Goal: Information Seeking & Learning: Learn about a topic

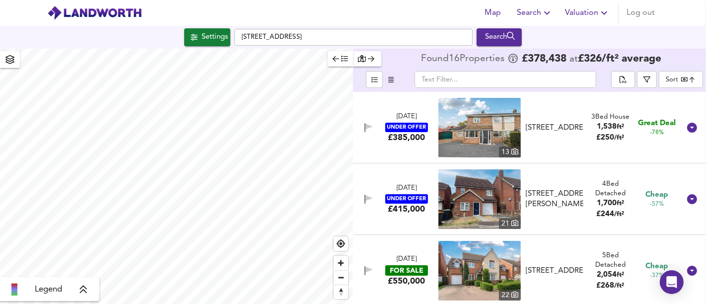
scroll to position [552, 0]
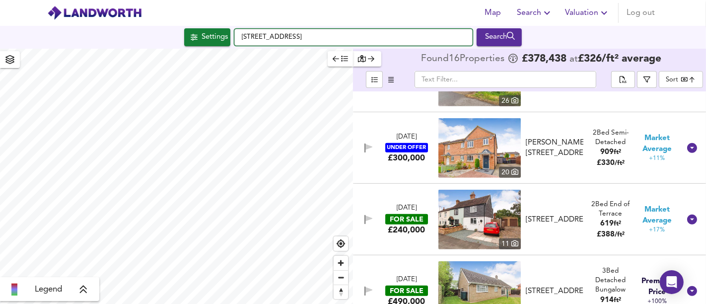
drag, startPoint x: 330, startPoint y: 37, endPoint x: 244, endPoint y: 37, distance: 85.9
click at [233, 41] on div "[STREET_ADDRESS] Search" at bounding box center [353, 37] width 706 height 18
paste input "[STREET_ADDRESS]"
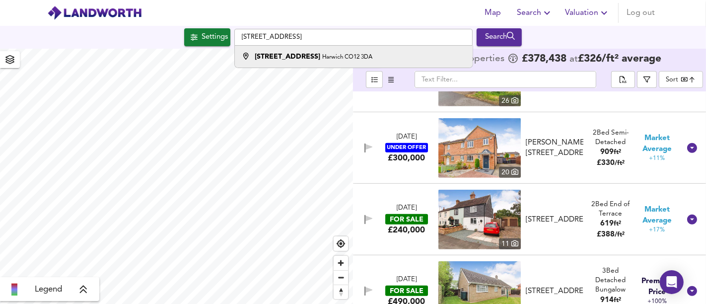
click at [345, 56] on div "[STREET_ADDRESS]" at bounding box center [351, 57] width 228 height 10
type input "[STREET_ADDRESS]"
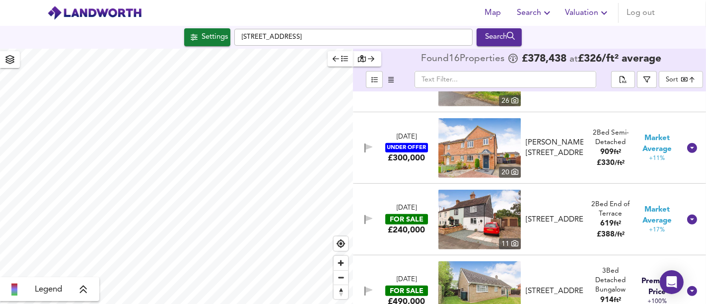
click at [191, 36] on icon "button" at bounding box center [194, 37] width 7 height 6
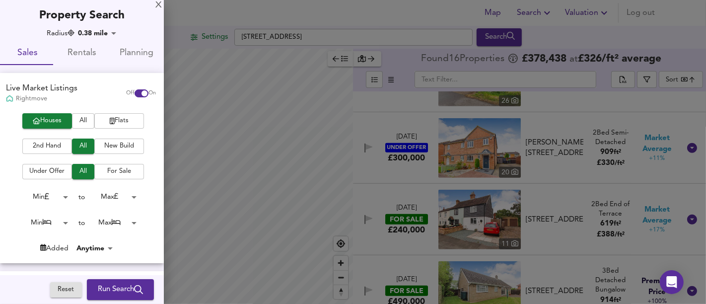
click at [128, 290] on span "Run Search" at bounding box center [120, 289] width 45 height 13
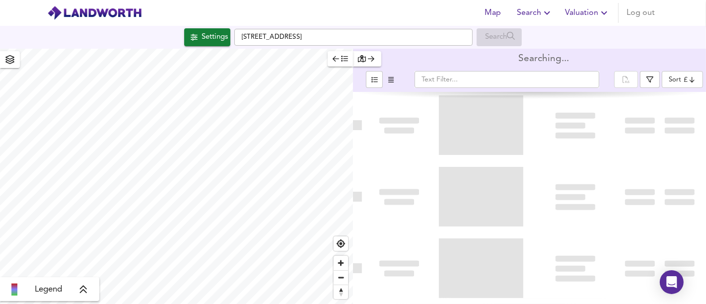
type input "bestdeal"
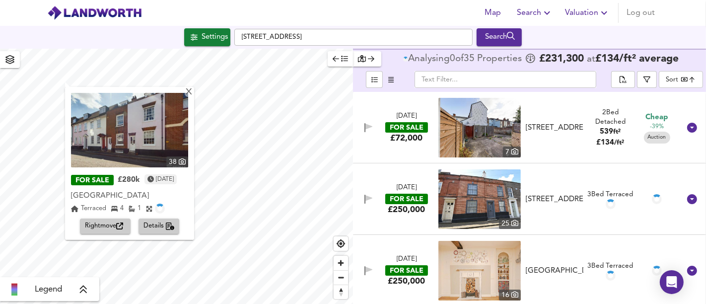
click at [113, 224] on span "Rightmove" at bounding box center [105, 225] width 41 height 11
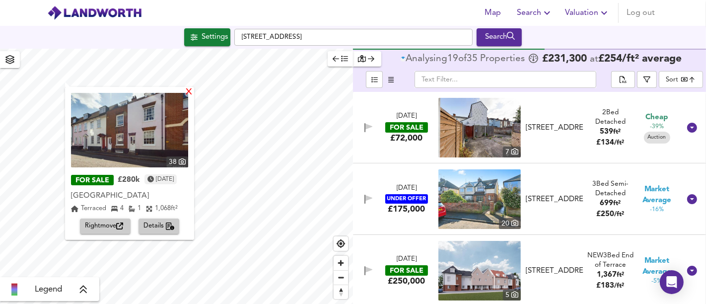
click at [191, 94] on div "X" at bounding box center [189, 92] width 8 height 9
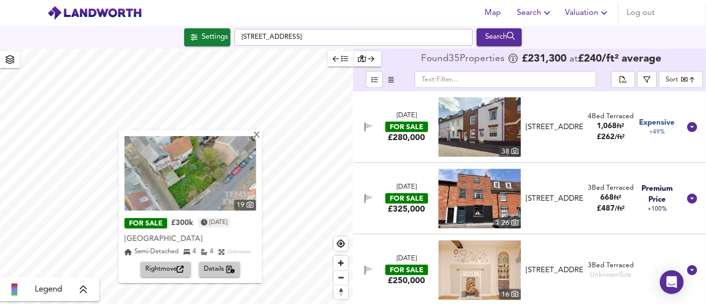
scroll to position [993, 0]
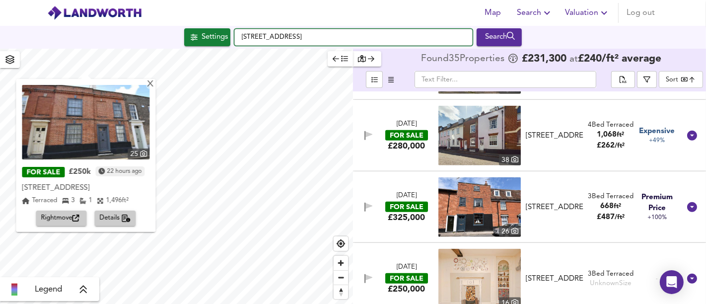
drag, startPoint x: 382, startPoint y: 29, endPoint x: 241, endPoint y: 30, distance: 141.5
click at [251, 30] on input "[STREET_ADDRESS]" at bounding box center [353, 37] width 238 height 17
click at [347, 40] on input "[STREET_ADDRESS]" at bounding box center [353, 37] width 238 height 17
drag, startPoint x: 378, startPoint y: 40, endPoint x: 217, endPoint y: 39, distance: 160.9
click at [213, 38] on div "Settings [STREET_ADDRESS] Search" at bounding box center [353, 37] width 706 height 18
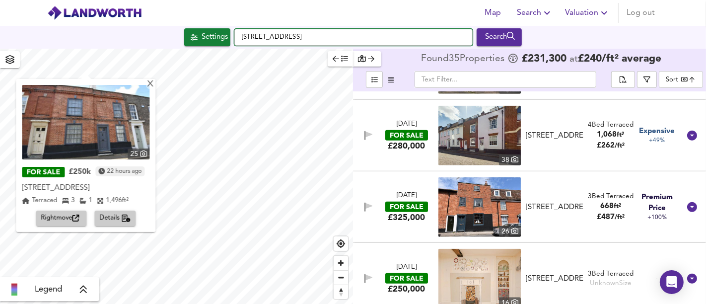
paste input "[STREET_ADDRESS]"
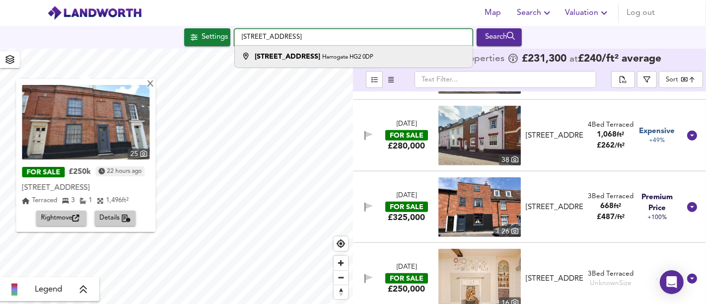
type input "[STREET_ADDRESS]"
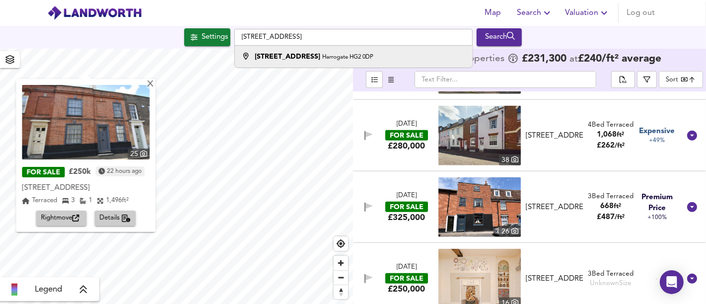
click at [322, 60] on small "Harrogate HG2 0DP" at bounding box center [347, 57] width 51 height 6
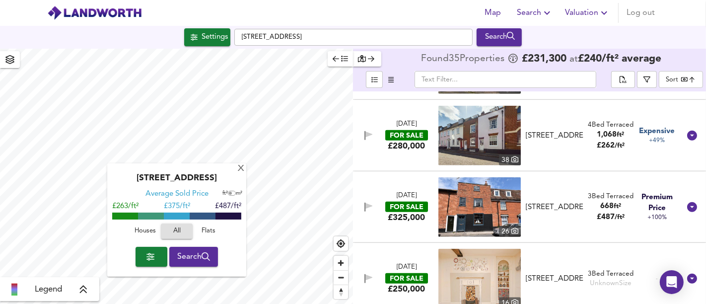
click at [138, 232] on span "Houses" at bounding box center [145, 230] width 27 height 11
click at [191, 249] on button "Search" at bounding box center [193, 257] width 49 height 20
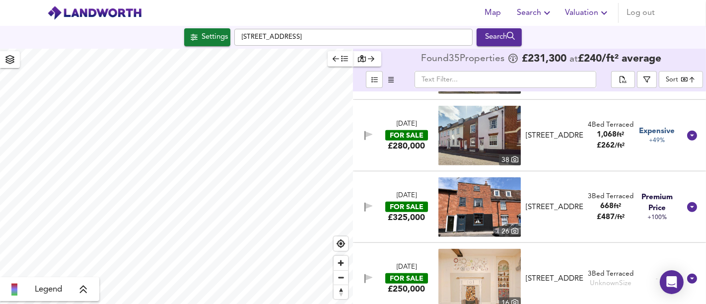
click at [218, 38] on div "Settings" at bounding box center [215, 37] width 26 height 13
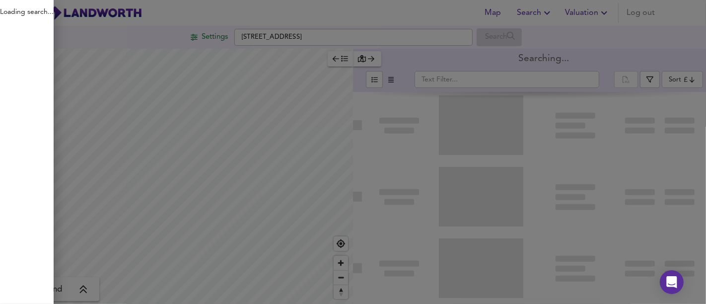
type input "bestdeal"
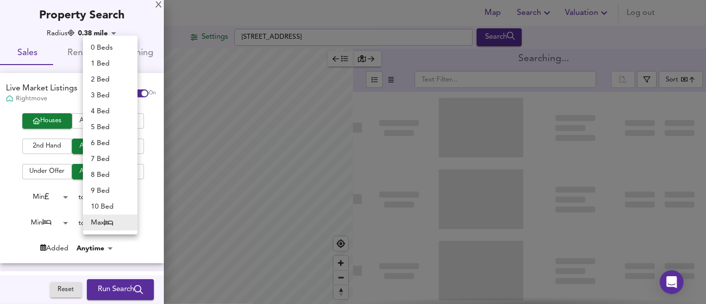
click at [126, 221] on body "Map Search Valuation Log out Settings [GEOGRAPHIC_DATA] 0DP Search Legend Searc…" at bounding box center [353, 152] width 706 height 304
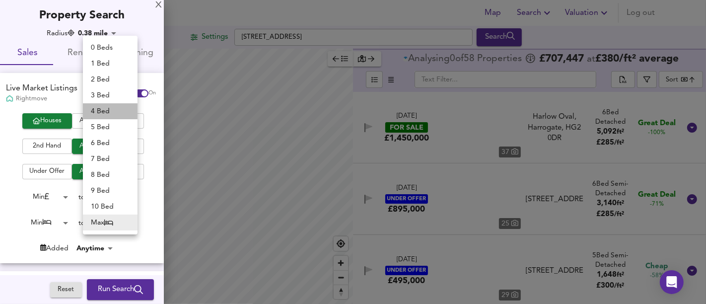
click at [110, 109] on li "4 Bed" at bounding box center [110, 111] width 55 height 16
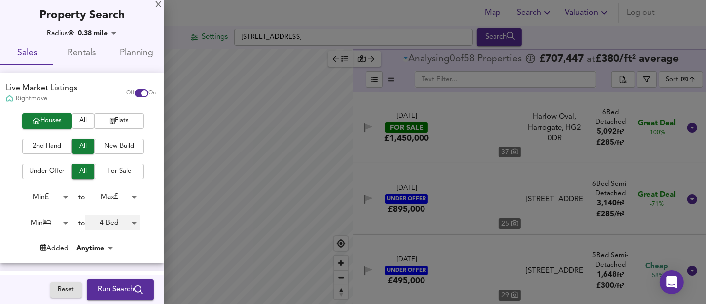
type input "4"
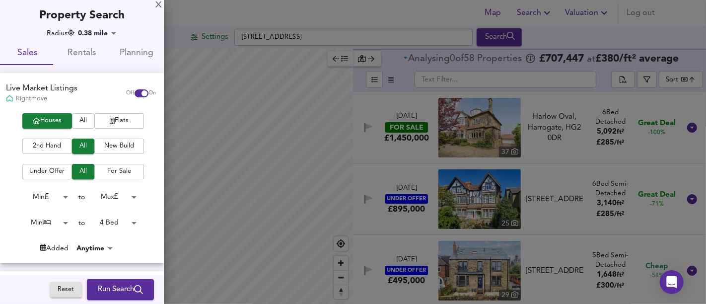
click at [60, 224] on body "Map Search Valuation Log out Settings [GEOGRAPHIC_DATA] 0DP Search Legend Analy…" at bounding box center [353, 152] width 706 height 304
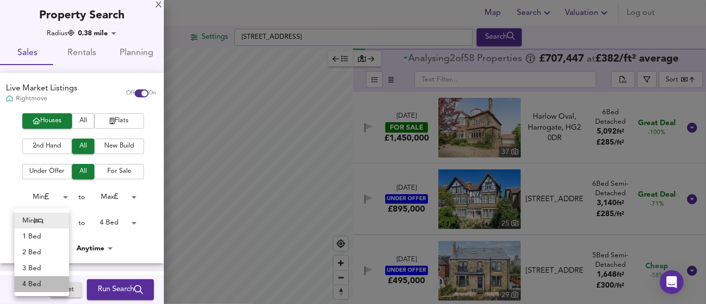
click at [39, 285] on li "4 Bed" at bounding box center [41, 284] width 55 height 16
type input "4"
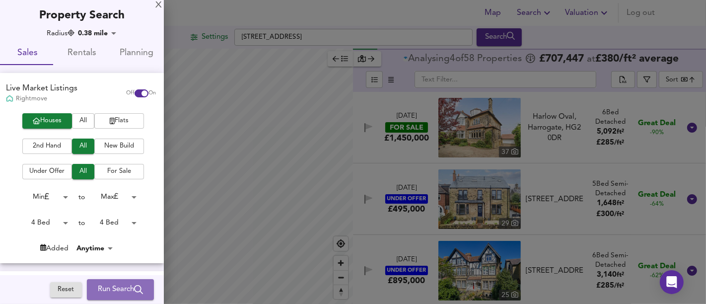
click at [109, 290] on span "Run Search" at bounding box center [120, 289] width 45 height 13
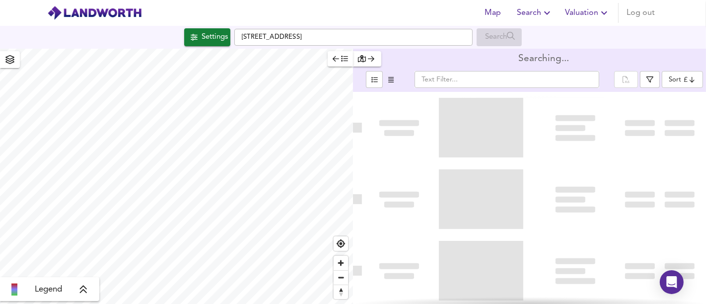
type input "bestdeal"
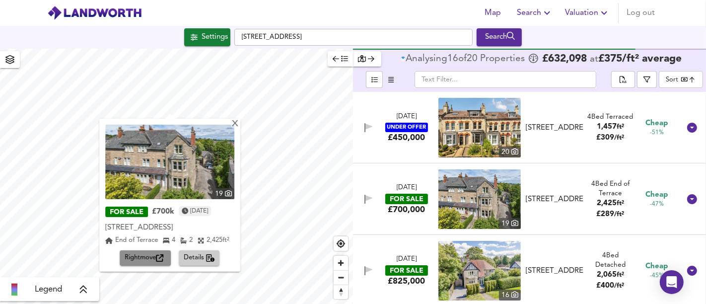
click at [150, 264] on span "Rightmove" at bounding box center [145, 257] width 41 height 11
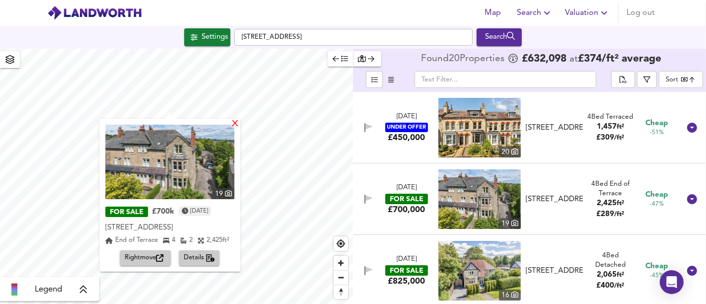
click at [239, 126] on div "X" at bounding box center [235, 124] width 8 height 9
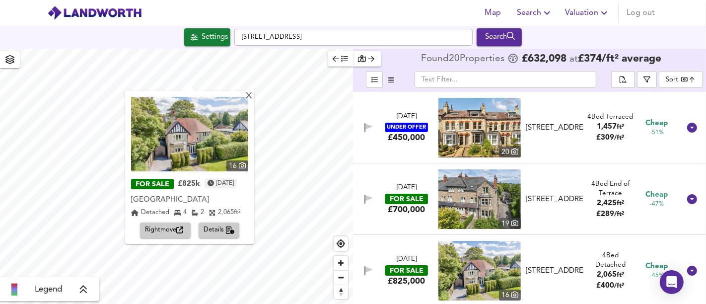
click at [180, 227] on icon "button" at bounding box center [179, 230] width 7 height 7
click at [652, 79] on span "button" at bounding box center [647, 79] width 10 height 7
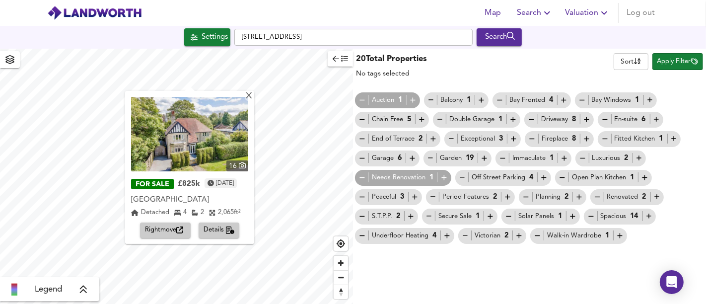
click at [509, 263] on div "20 Total Properties No tags selected Sort name ​ Apply Filter Auction 1 Balcony…" at bounding box center [529, 176] width 353 height 255
click at [336, 57] on icon "button" at bounding box center [336, 58] width 6 height 7
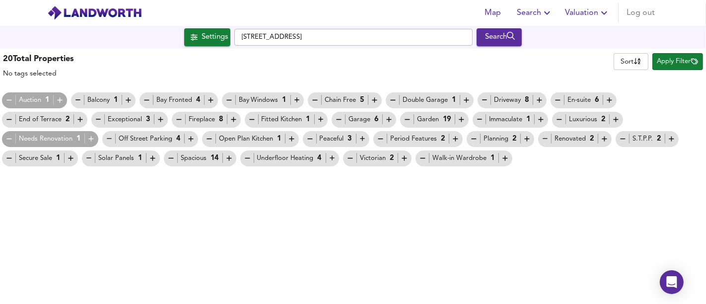
click at [636, 67] on body "Map Search Valuation Log out Settings [GEOGRAPHIC_DATA] 0DP Search X 16 FOR SAL…" at bounding box center [353, 152] width 706 height 304
click at [688, 66] on div at bounding box center [353, 152] width 706 height 304
click at [689, 58] on span "Apply Filter" at bounding box center [677, 61] width 41 height 11
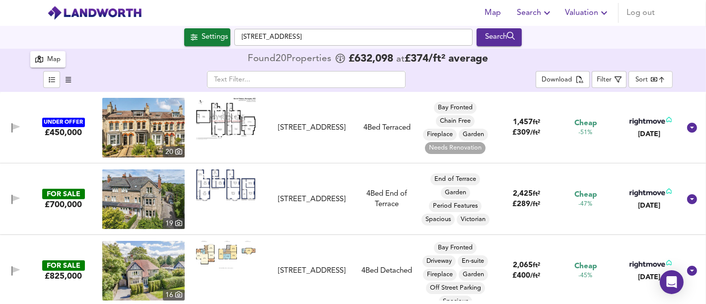
drag, startPoint x: 49, startPoint y: 55, endPoint x: 56, endPoint y: 53, distance: 7.6
click at [48, 55] on div "Map" at bounding box center [53, 59] width 13 height 11
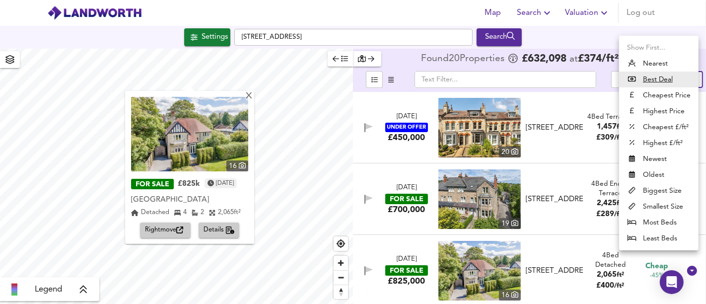
click at [676, 78] on body "Map Search Valuation Log out Settings [GEOGRAPHIC_DATA] 0DP Search X 16 FOR SAL…" at bounding box center [353, 152] width 706 height 304
click at [676, 128] on li "Cheapest £/ft²" at bounding box center [658, 127] width 79 height 16
type input "lowppsf"
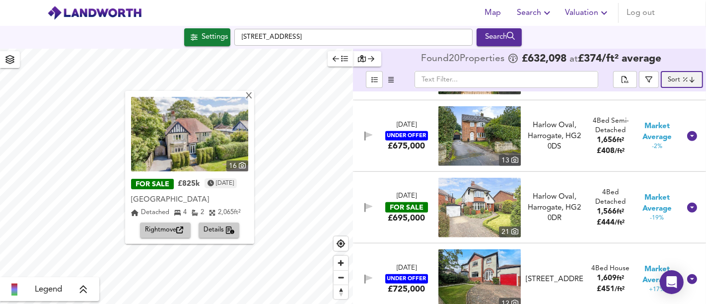
scroll to position [993, 0]
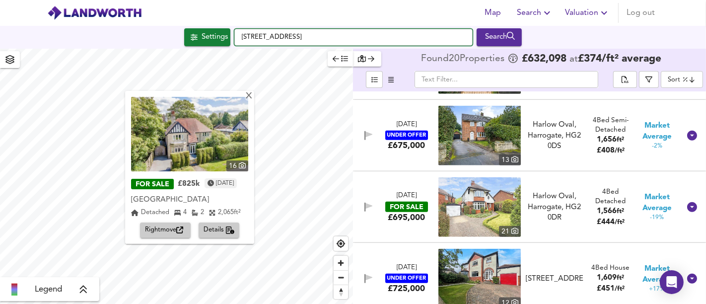
drag, startPoint x: 303, startPoint y: 37, endPoint x: 246, endPoint y: 36, distance: 57.1
click at [246, 36] on input "[STREET_ADDRESS]" at bounding box center [353, 37] width 238 height 17
type input "O"
paste input "[STREET_ADDRESS][PERSON_NAME]"
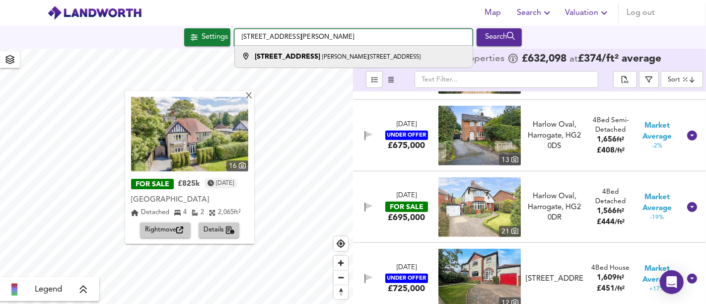
type input "[STREET_ADDRESS][PERSON_NAME]"
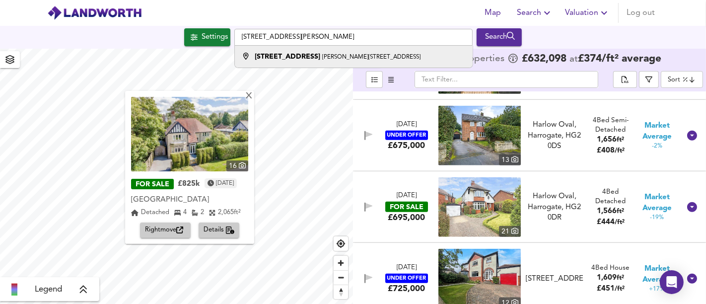
click at [333, 58] on small "[PERSON_NAME][STREET_ADDRESS]" at bounding box center [371, 57] width 98 height 6
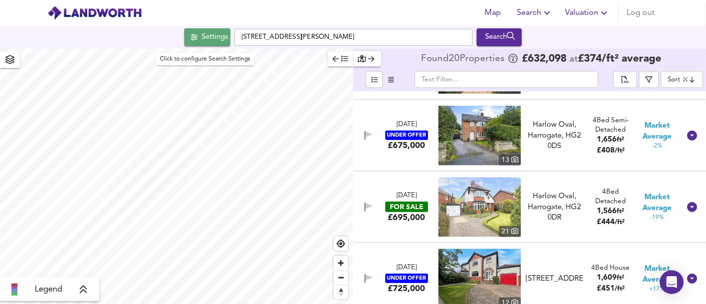
click at [198, 44] on button "Settings" at bounding box center [207, 37] width 46 height 18
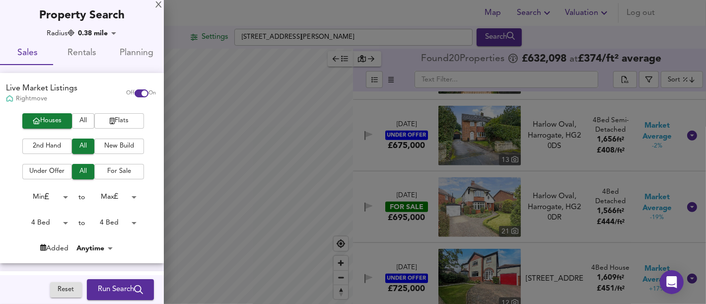
click at [52, 222] on body "Map Search Valuation Log out Settings [STREET_ADDRESS][PERSON_NAME] Search Lege…" at bounding box center [353, 152] width 706 height 304
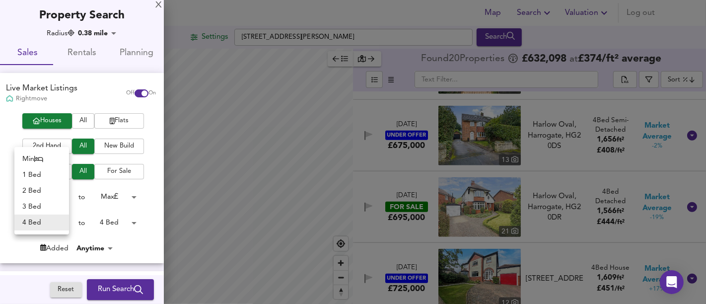
click at [31, 157] on li "Min" at bounding box center [41, 159] width 55 height 16
type input "0"
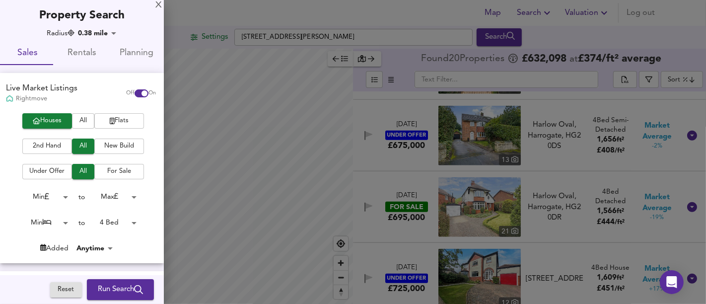
click at [98, 225] on body "Map Search Valuation Log out Settings [STREET_ADDRESS][PERSON_NAME] Search Lege…" at bounding box center [353, 152] width 706 height 304
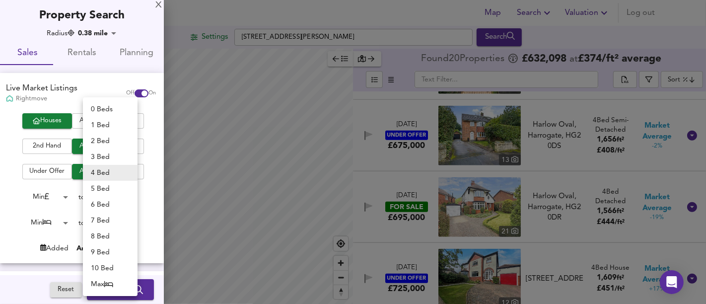
click at [107, 282] on li "Max" at bounding box center [110, 284] width 55 height 16
type input "50"
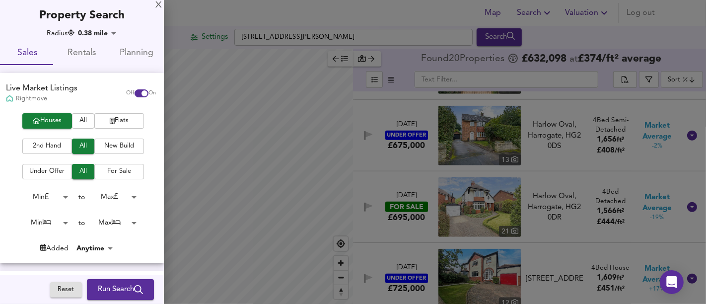
click at [109, 288] on span "Run Search" at bounding box center [120, 289] width 45 height 13
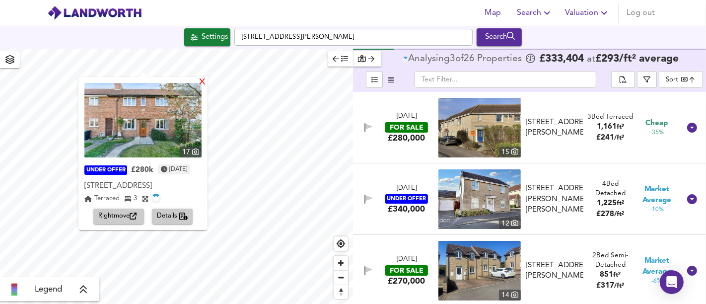
click at [207, 82] on div "X" at bounding box center [202, 82] width 8 height 9
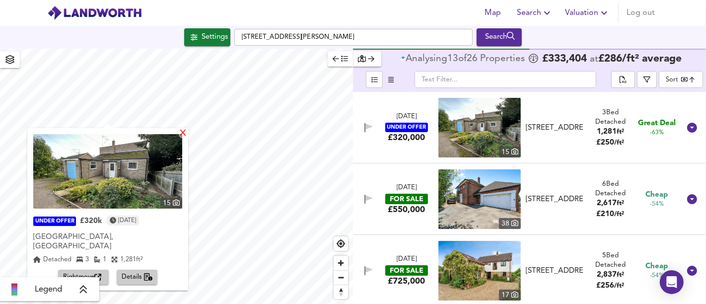
click at [179, 132] on div "X" at bounding box center [183, 133] width 8 height 9
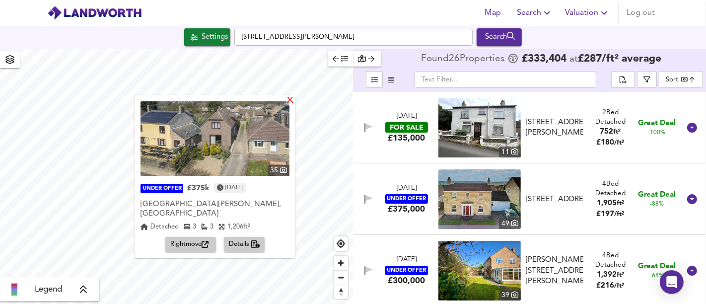
click at [288, 101] on div "X" at bounding box center [290, 100] width 8 height 9
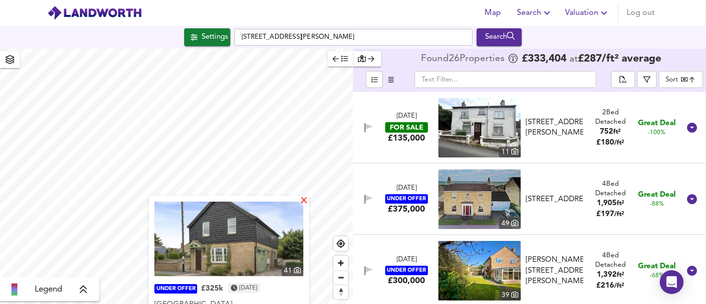
click at [304, 201] on div "X" at bounding box center [304, 201] width 8 height 9
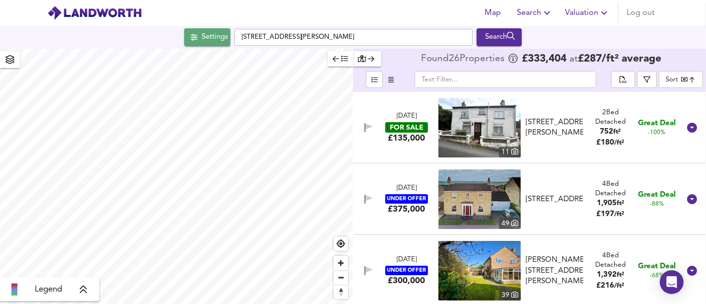
click at [192, 36] on icon "button" at bounding box center [194, 37] width 7 height 7
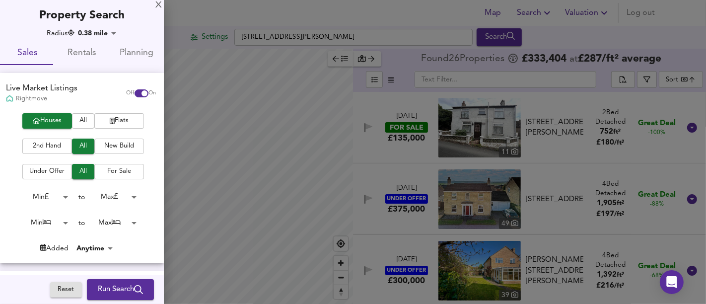
click at [119, 141] on span "New Build" at bounding box center [119, 146] width 40 height 11
click at [134, 294] on icon "submit" at bounding box center [138, 289] width 9 height 9
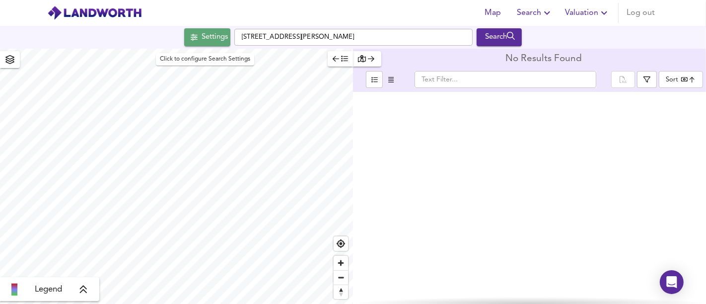
click at [192, 35] on icon "button" at bounding box center [194, 37] width 7 height 6
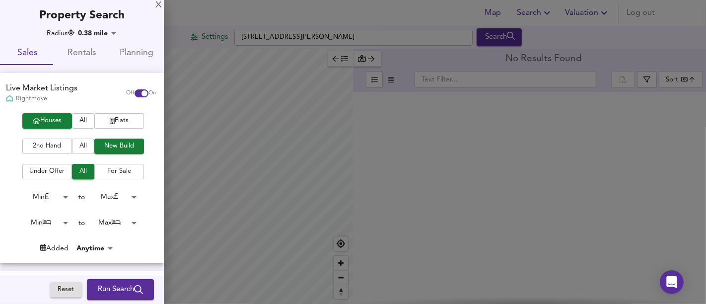
click at [82, 145] on span "All" at bounding box center [83, 146] width 12 height 11
click at [120, 280] on button "Run Search" at bounding box center [120, 289] width 67 height 21
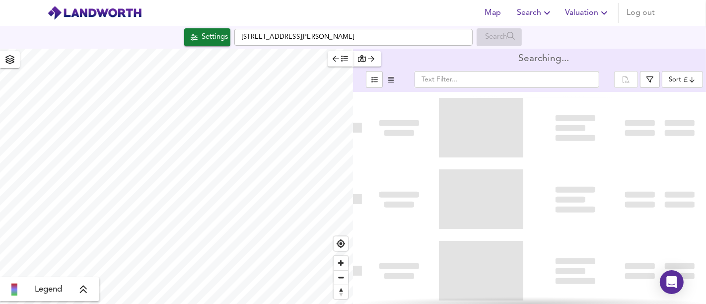
type input "bestdeal"
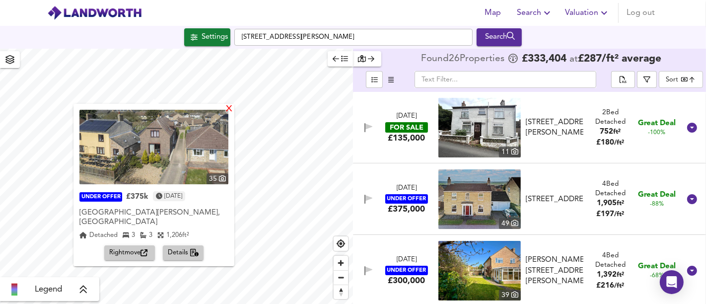
click at [225, 108] on div "X" at bounding box center [229, 109] width 8 height 9
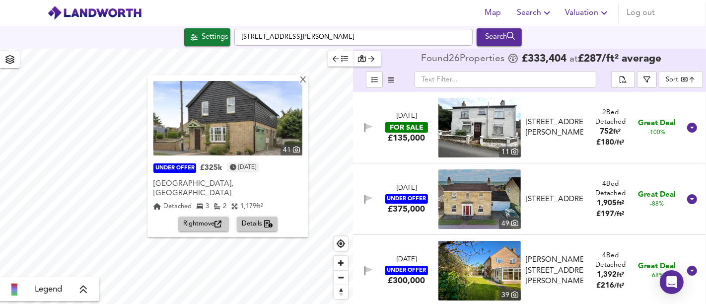
click at [216, 218] on span "Rightmove" at bounding box center [203, 223] width 41 height 11
click at [306, 82] on div "X" at bounding box center [303, 80] width 8 height 9
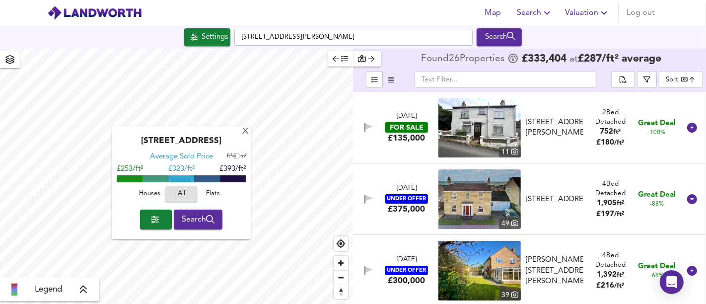
drag, startPoint x: 152, startPoint y: 194, endPoint x: 227, endPoint y: 141, distance: 92.2
click at [152, 195] on span "Houses" at bounding box center [149, 193] width 27 height 11
click at [249, 133] on div "X" at bounding box center [245, 131] width 8 height 9
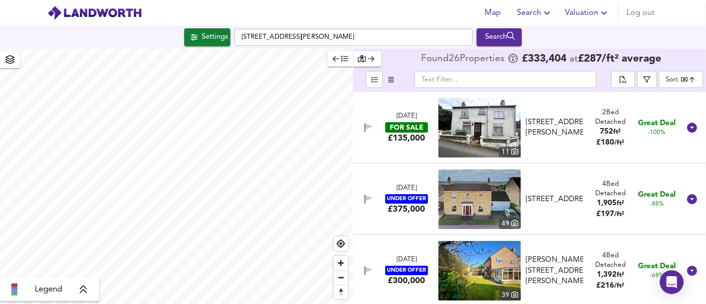
click at [223, 38] on div "Settings" at bounding box center [215, 37] width 26 height 13
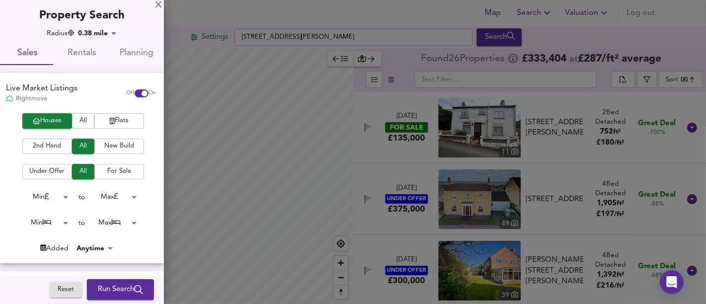
click at [117, 227] on body "Map Search Valuation Log out Settings [STREET_ADDRESS][PERSON_NAME] Search Lege…" at bounding box center [353, 152] width 706 height 304
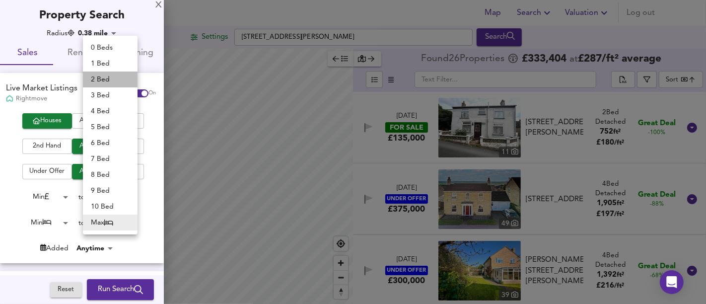
click at [101, 73] on li "2 Bed" at bounding box center [110, 80] width 55 height 16
type input "2"
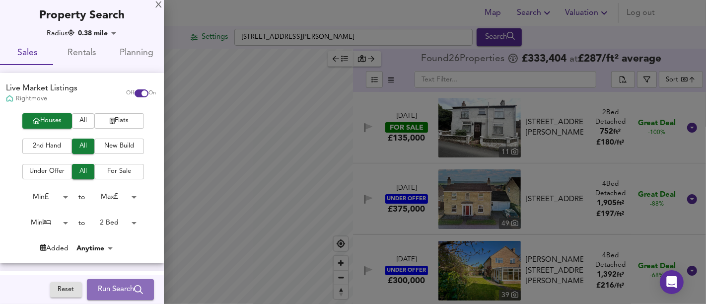
click at [110, 283] on span "Run Search" at bounding box center [120, 289] width 45 height 13
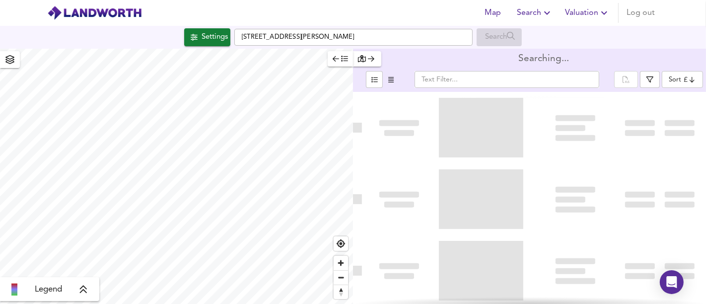
type input "bestdeal"
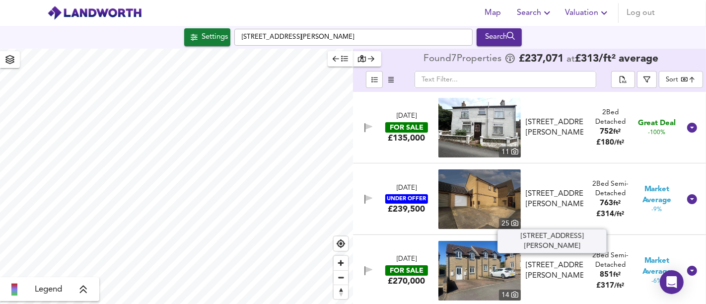
click at [570, 267] on div "[STREET_ADDRESS][PERSON_NAME]" at bounding box center [555, 270] width 58 height 21
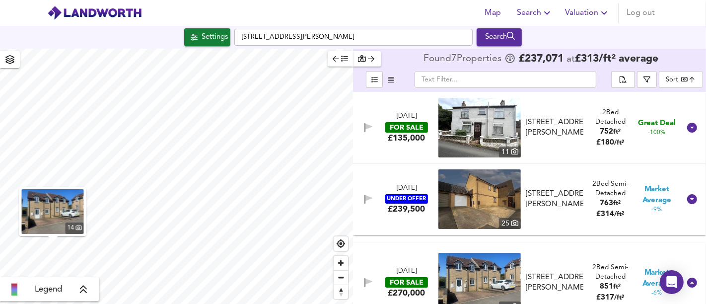
click at [64, 223] on img "button" at bounding box center [53, 211] width 62 height 45
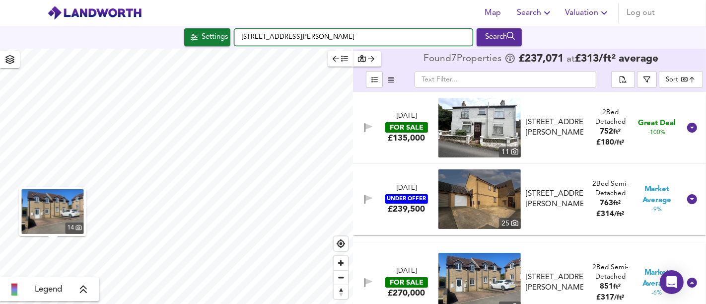
drag, startPoint x: 379, startPoint y: 39, endPoint x: 234, endPoint y: 35, distance: 145.0
click at [234, 35] on input "[STREET_ADDRESS][PERSON_NAME]" at bounding box center [353, 37] width 238 height 17
paste input "Durham Ox, [STREET_ADDRESS]"
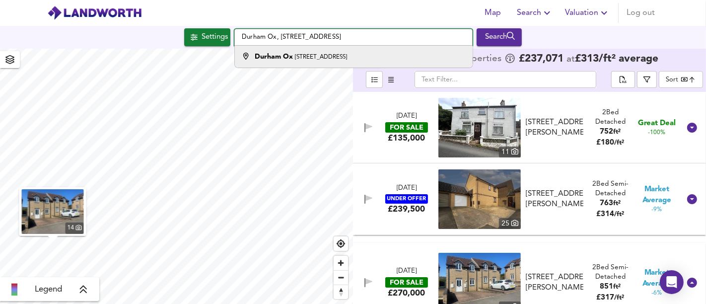
type input "Durham Ox, [STREET_ADDRESS]"
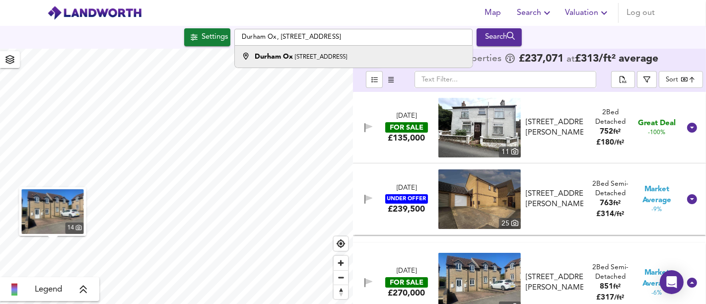
click at [293, 62] on li "Durham Ox [STREET_ADDRESS]" at bounding box center [353, 57] width 237 height 22
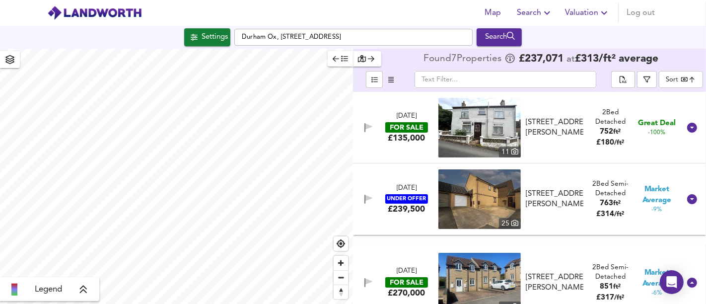
click at [203, 46] on div "Settings Durham Ox, [STREET_ADDRESS] Search" at bounding box center [353, 37] width 706 height 23
click at [205, 39] on div "Settings" at bounding box center [215, 37] width 26 height 13
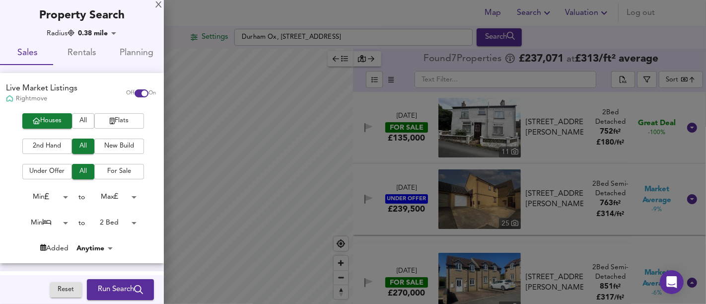
click at [108, 221] on body "Map Search Valuation Log out Settings Durham Ox, [STREET_ADDRESS] Search Legend…" at bounding box center [353, 152] width 706 height 304
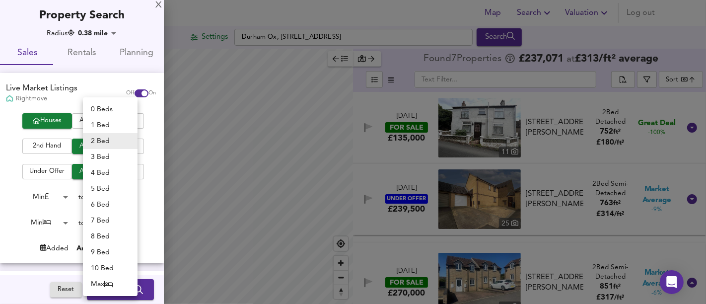
click at [102, 284] on li "Max" at bounding box center [110, 284] width 55 height 16
type input "50"
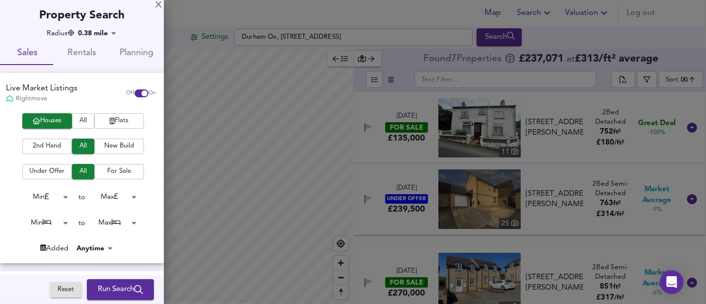
click at [105, 290] on span "Run Search" at bounding box center [120, 289] width 45 height 13
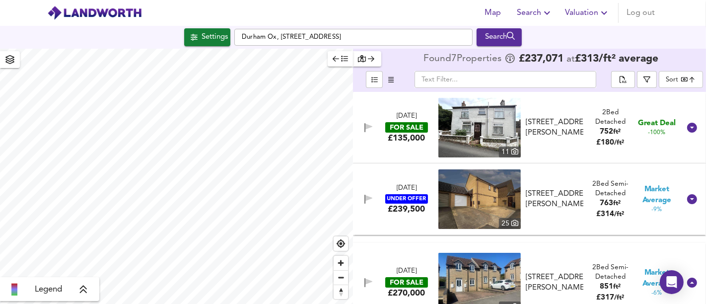
type input "bestdeal"
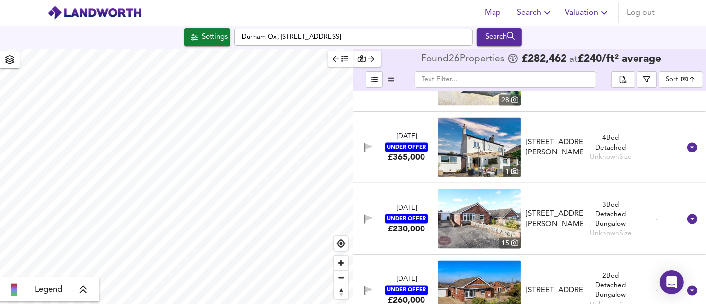
scroll to position [1315, 0]
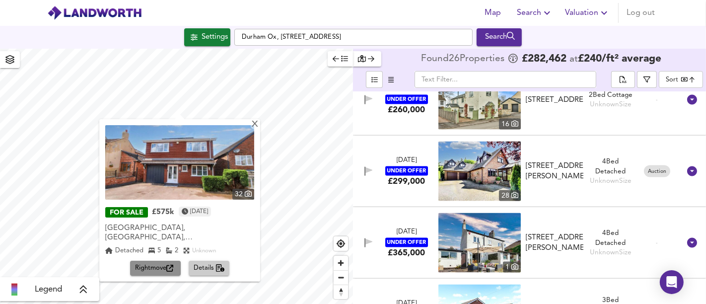
click at [153, 263] on span "Rightmove" at bounding box center [155, 268] width 41 height 11
click at [251, 122] on div "X" at bounding box center [255, 124] width 8 height 9
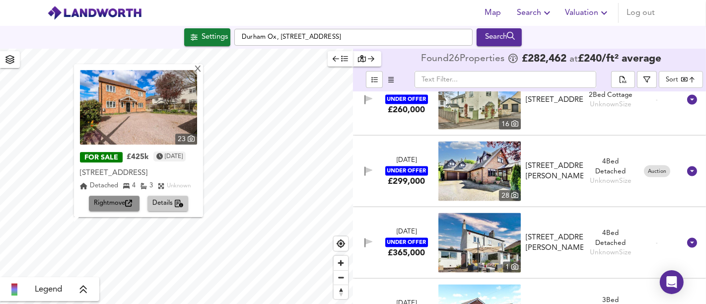
click at [110, 205] on span "Rightmove" at bounding box center [114, 203] width 41 height 11
click at [202, 74] on div "X" at bounding box center [198, 69] width 8 height 9
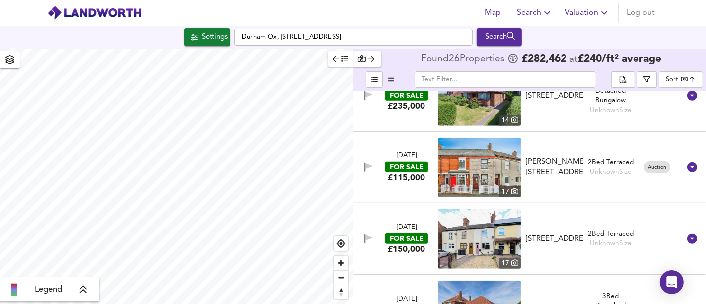
scroll to position [708, 0]
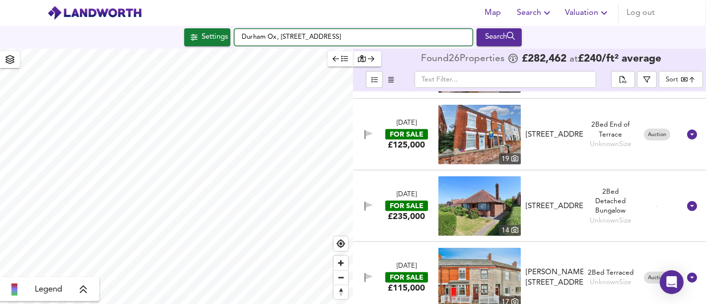
drag, startPoint x: 343, startPoint y: 37, endPoint x: 233, endPoint y: 34, distance: 109.8
click at [234, 34] on input "Durham Ox, [STREET_ADDRESS]" at bounding box center [353, 37] width 238 height 17
paste input "[STREET_ADDRESS]"
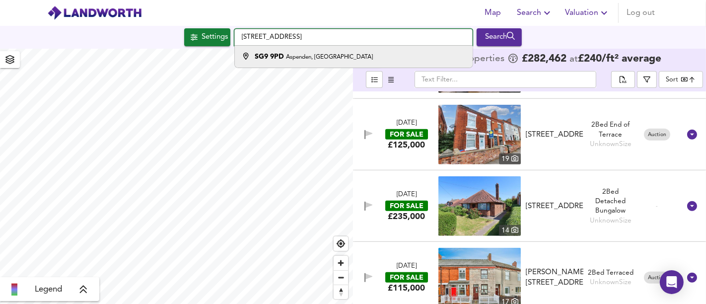
type input "[STREET_ADDRESS]"
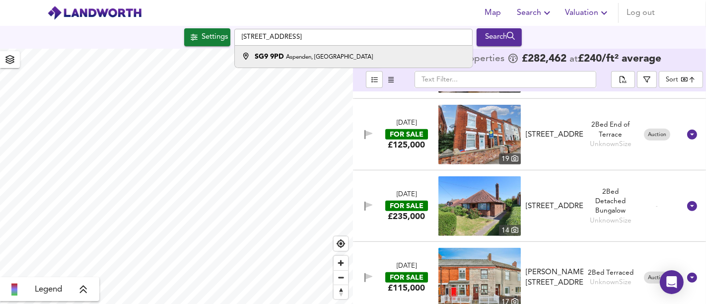
click at [336, 63] on li "SG9 9PD Aspenden, [GEOGRAPHIC_DATA]" at bounding box center [353, 57] width 237 height 22
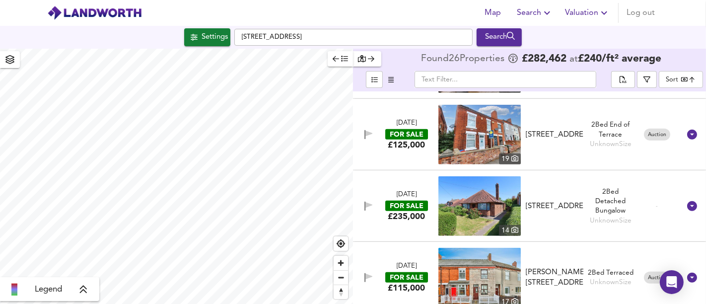
click at [378, 131] on div "[DATE] FOR SALE £125,000" at bounding box center [406, 135] width 62 height 32
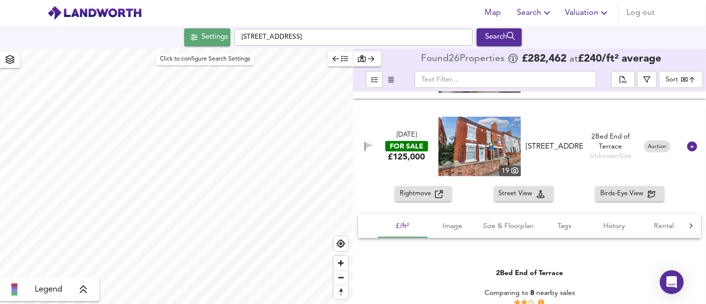
click at [210, 34] on div "Settings" at bounding box center [215, 37] width 26 height 13
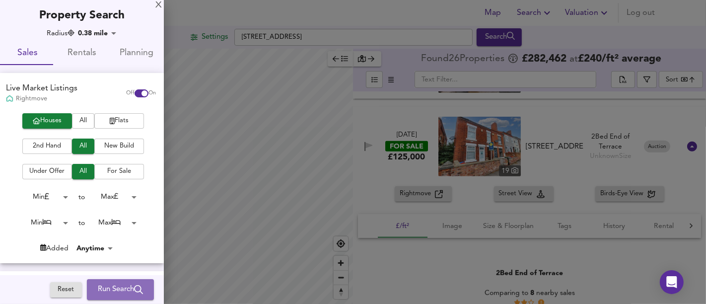
click at [111, 283] on span "Run Search" at bounding box center [120, 289] width 45 height 13
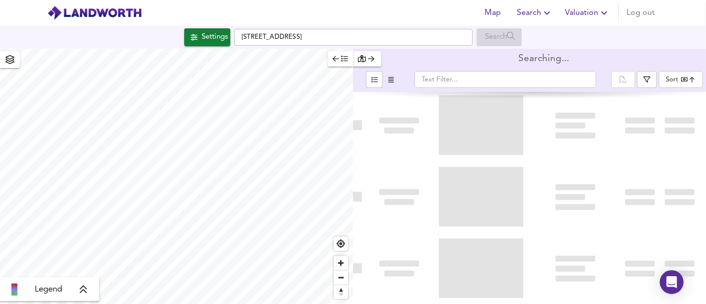
type input "bestdeal"
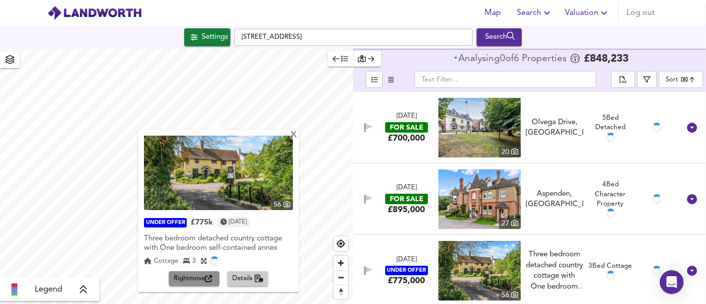
click at [194, 280] on span "Rightmove" at bounding box center [194, 278] width 41 height 11
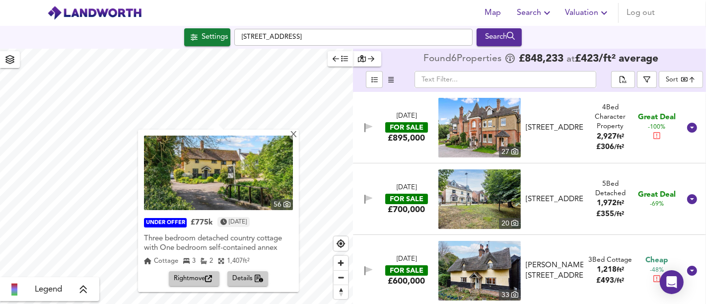
click at [296, 141] on div "56 UNDER OFFER £775k [DATE] Three bedroom detached country cottage with One bed…" at bounding box center [218, 211] width 161 height 162
click at [295, 137] on div "X" at bounding box center [293, 135] width 8 height 9
